Goal: Task Accomplishment & Management: Manage account settings

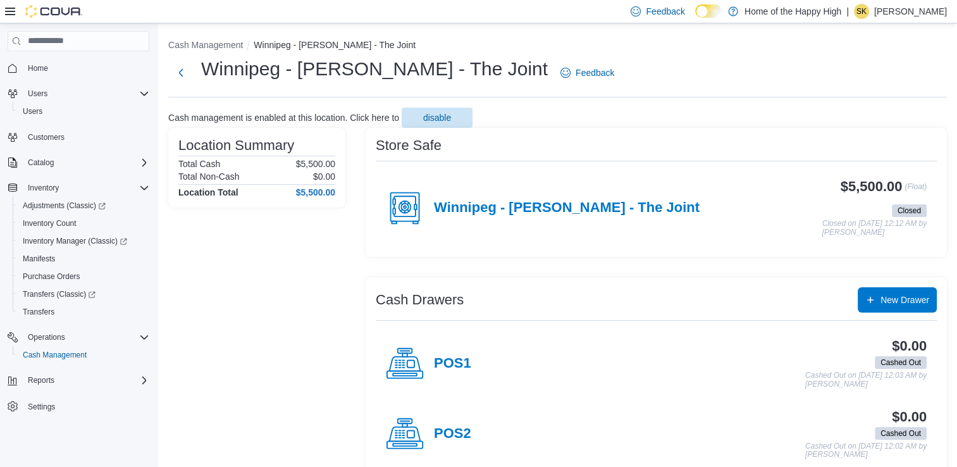
click at [924, 9] on p "[PERSON_NAME]" at bounding box center [910, 11] width 73 height 15
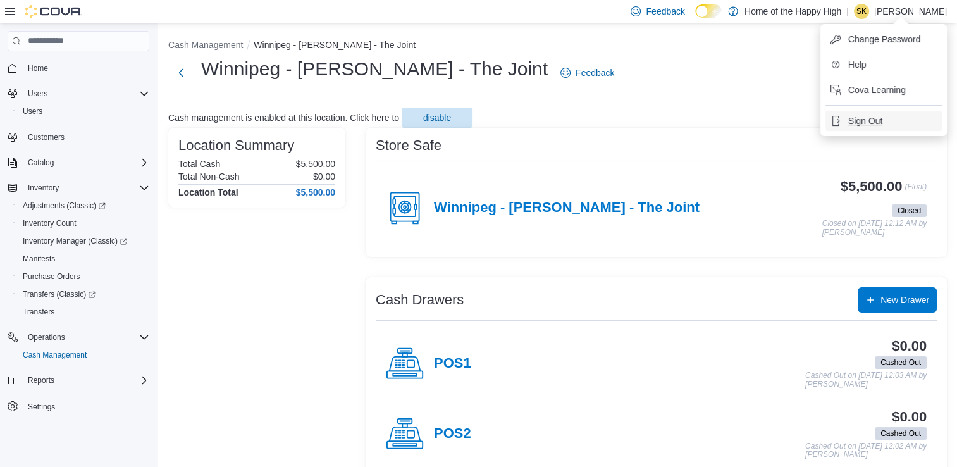
click at [880, 117] on span "Sign Out" at bounding box center [865, 120] width 34 height 13
